Goal: Book appointment/travel/reservation

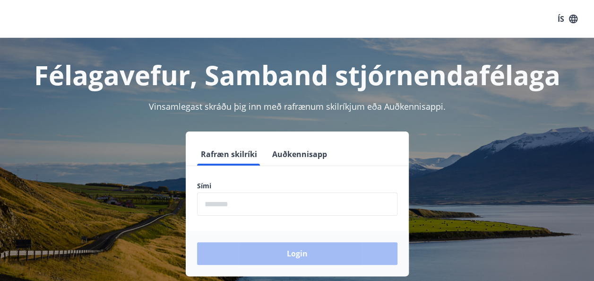
click at [238, 252] on div "Login" at bounding box center [297, 253] width 223 height 45
click at [231, 204] on input "phone" at bounding box center [297, 203] width 200 height 23
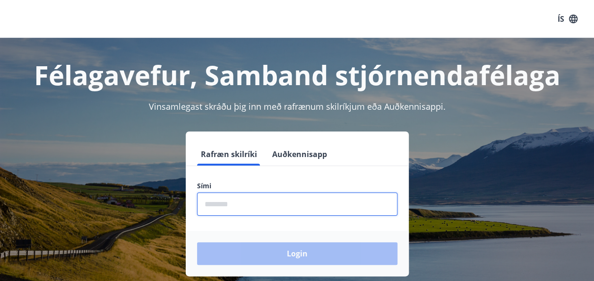
type input "********"
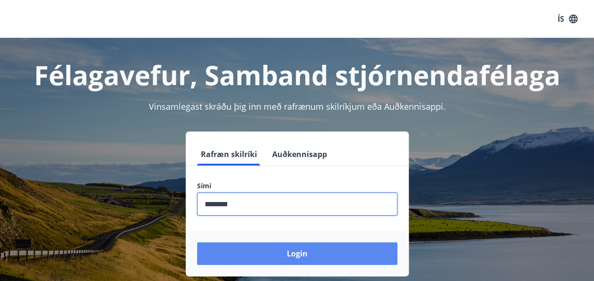
click at [291, 256] on button "Login" at bounding box center [297, 253] width 200 height 23
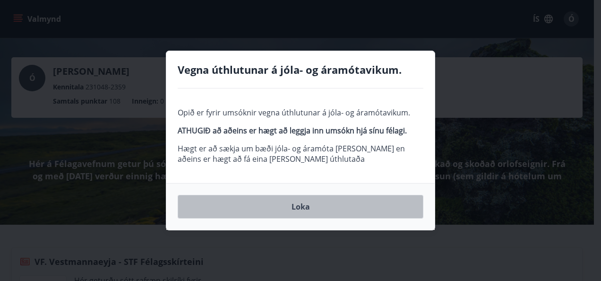
click at [299, 207] on button "Loka" at bounding box center [301, 207] width 246 height 24
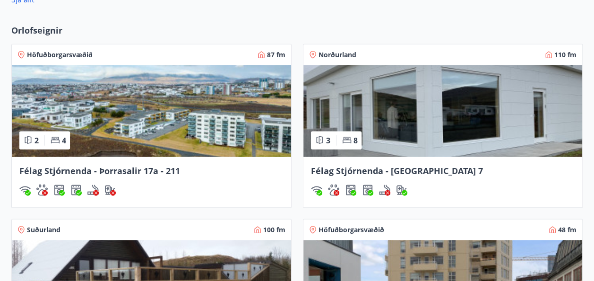
scroll to position [1135, 0]
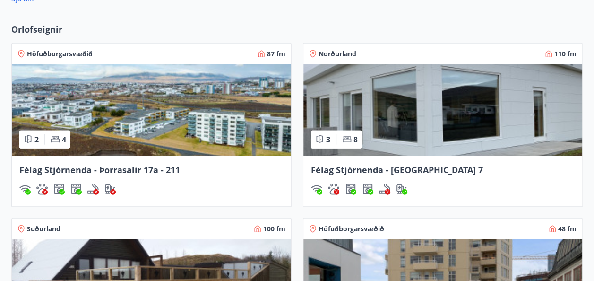
click at [211, 135] on img at bounding box center [151, 110] width 279 height 92
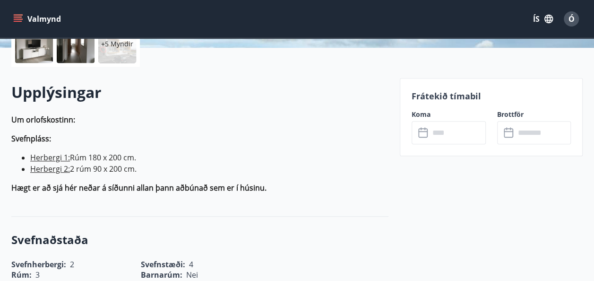
scroll to position [236, 0]
click at [436, 134] on input "text" at bounding box center [458, 132] width 56 height 23
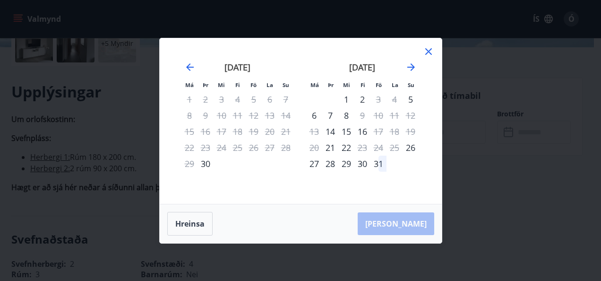
click at [434, 54] on icon at bounding box center [428, 51] width 11 height 11
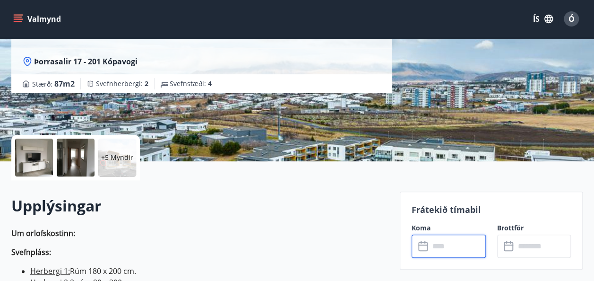
scroll to position [0, 0]
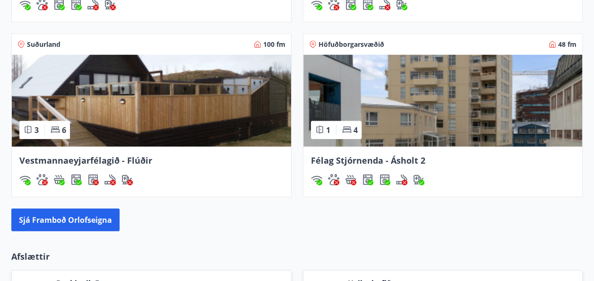
scroll to position [1304, 0]
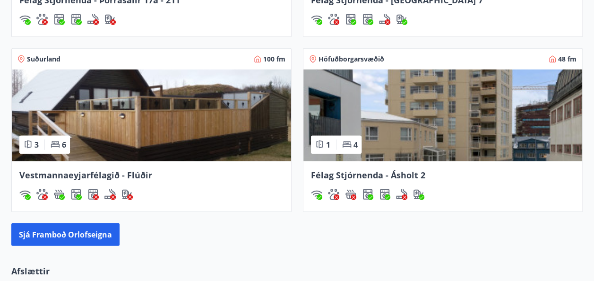
click at [347, 56] on span "Höfuðborgarsvæðið" at bounding box center [352, 58] width 66 height 9
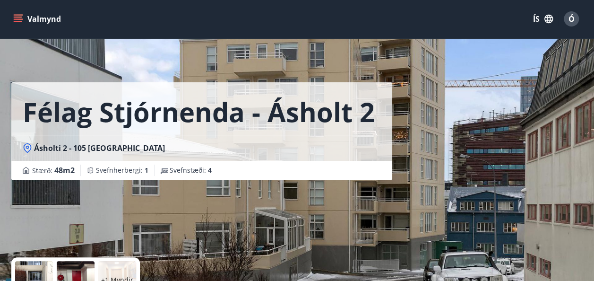
click at [24, 17] on button "Valmynd" at bounding box center [37, 18] width 53 height 17
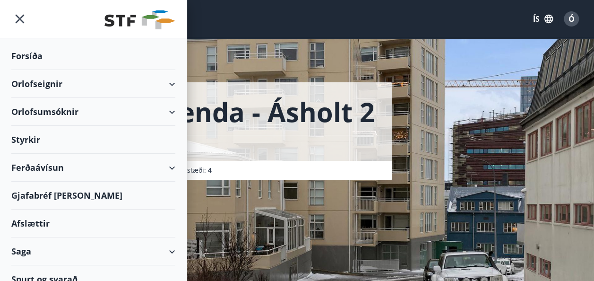
click at [165, 84] on div "Orlofseignir" at bounding box center [93, 84] width 164 height 28
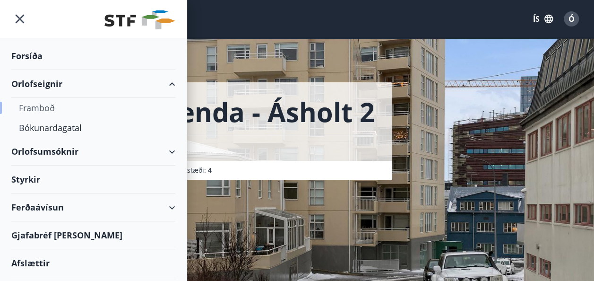
click at [26, 107] on div "Framboð" at bounding box center [93, 108] width 149 height 20
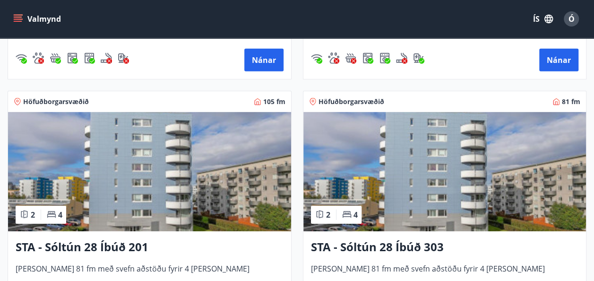
scroll to position [1418, 0]
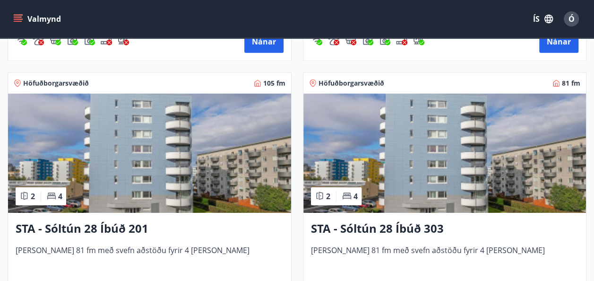
click at [391, 157] on img at bounding box center [445, 153] width 283 height 119
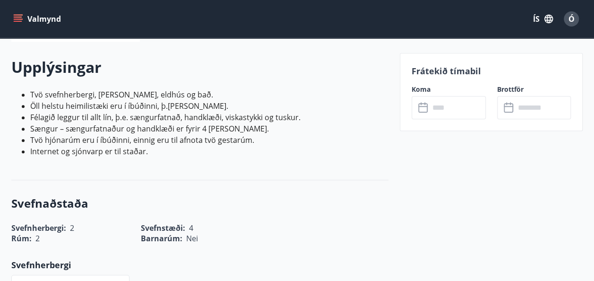
scroll to position [284, 0]
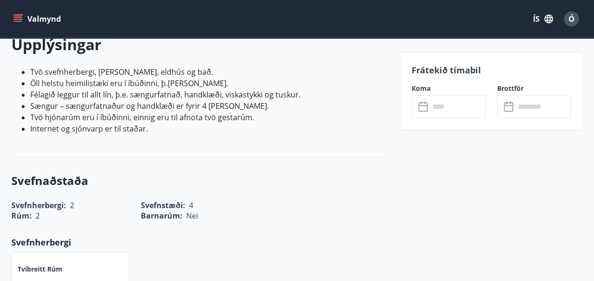
click at [425, 106] on icon at bounding box center [423, 106] width 11 height 11
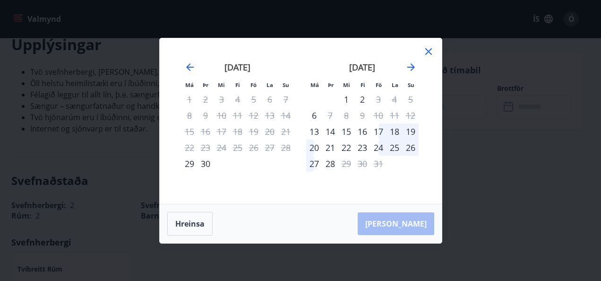
click at [428, 52] on icon at bounding box center [428, 51] width 11 height 11
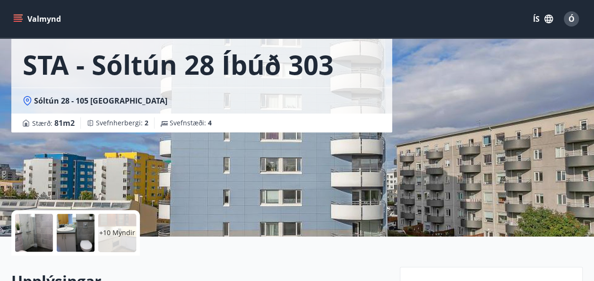
scroll to position [0, 0]
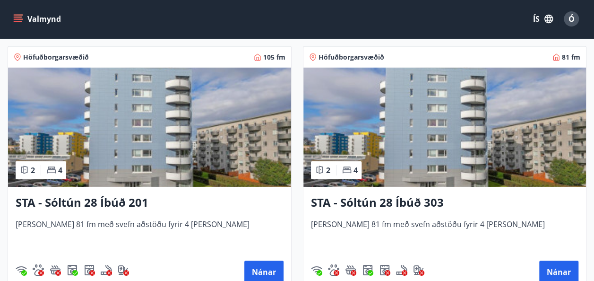
scroll to position [1466, 0]
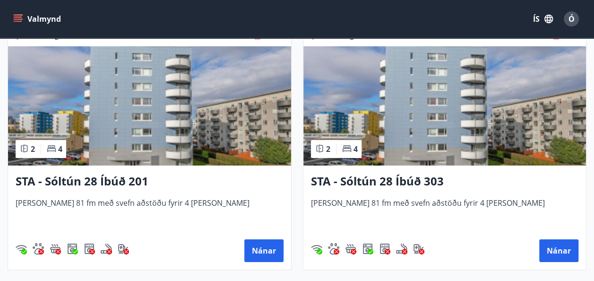
click at [66, 180] on h3 "STA - Sóltún 28 Íbúð 201" at bounding box center [150, 181] width 268 height 17
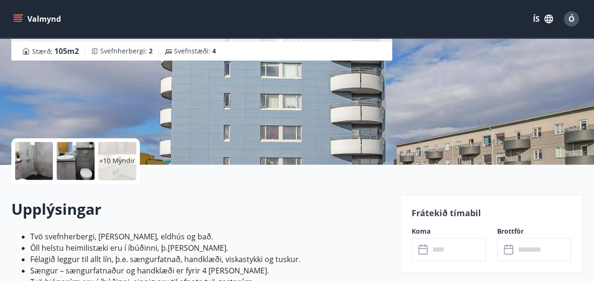
scroll to position [142, 0]
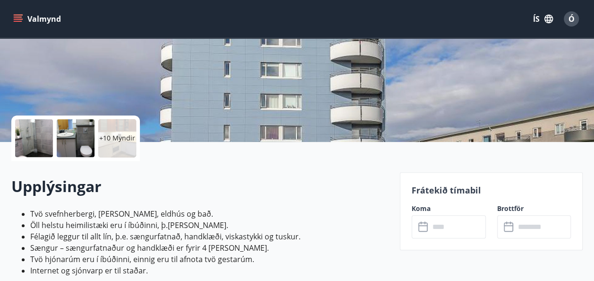
click at [424, 225] on icon at bounding box center [422, 225] width 9 height 1
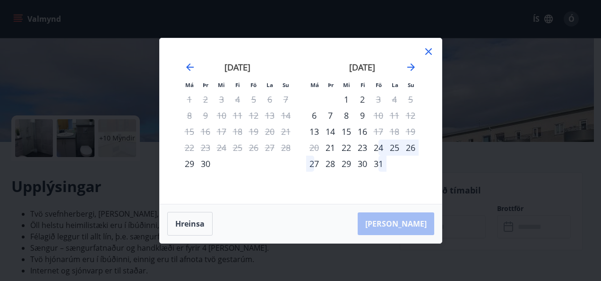
click at [431, 51] on icon at bounding box center [428, 51] width 11 height 11
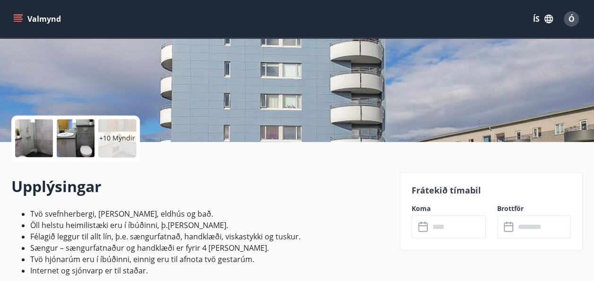
click at [20, 17] on icon "menu" at bounding box center [17, 18] width 9 height 9
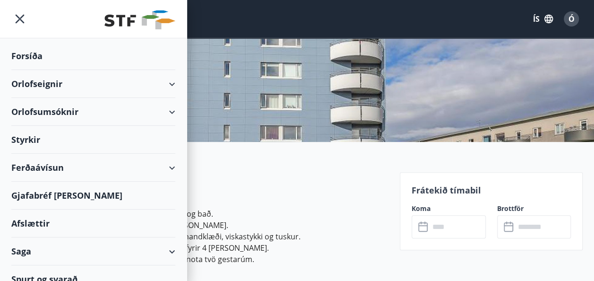
click at [171, 111] on div "Orlofsumsóknir" at bounding box center [93, 112] width 187 height 28
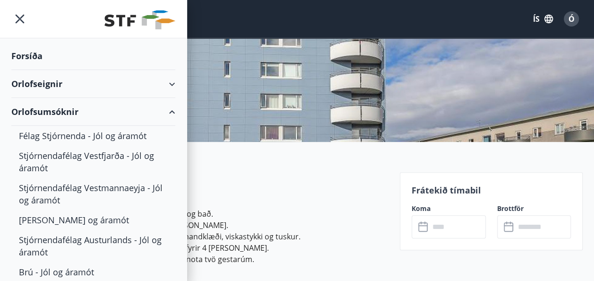
click at [171, 111] on div "Orlofsumsóknir" at bounding box center [93, 112] width 187 height 28
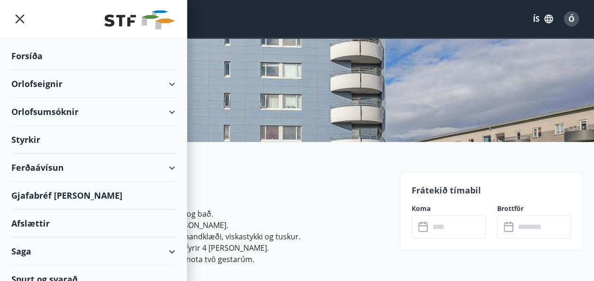
click at [168, 81] on icon at bounding box center [171, 83] width 11 height 11
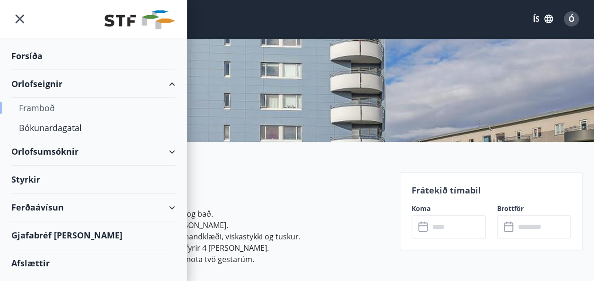
click at [25, 105] on div "Framboð" at bounding box center [93, 108] width 149 height 20
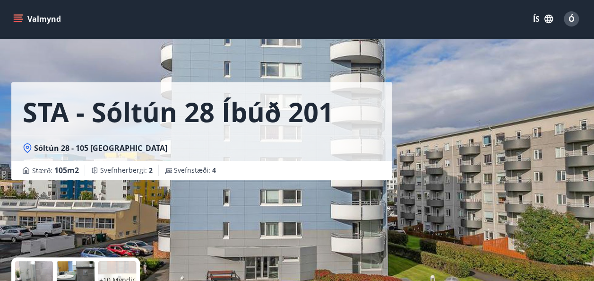
click at [26, 15] on button "Valmynd" at bounding box center [37, 18] width 53 height 17
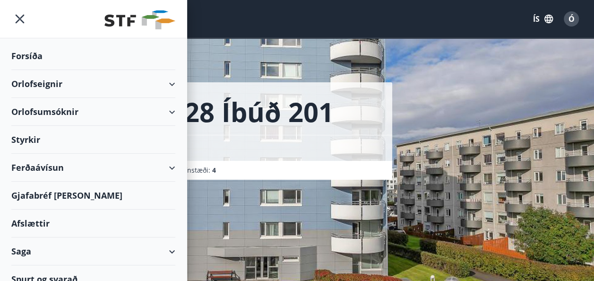
click at [165, 82] on div "Orlofseignir" at bounding box center [93, 84] width 164 height 28
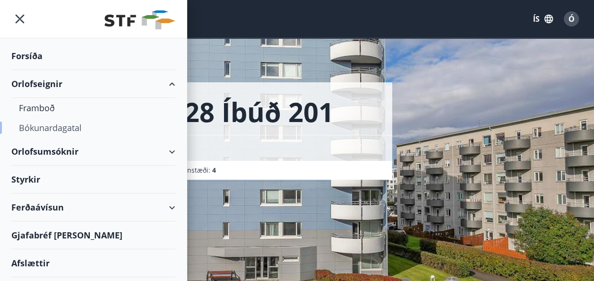
click at [50, 128] on div "Bókunardagatal" at bounding box center [93, 128] width 149 height 20
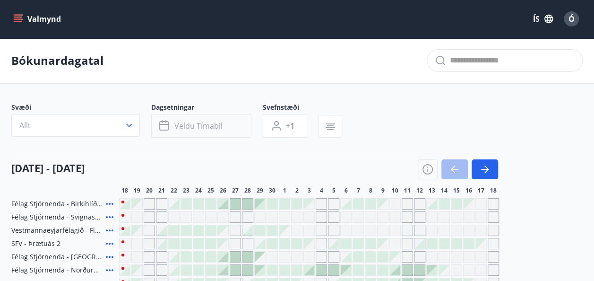
click at [184, 125] on span "Veldu tímabil" at bounding box center [198, 126] width 48 height 10
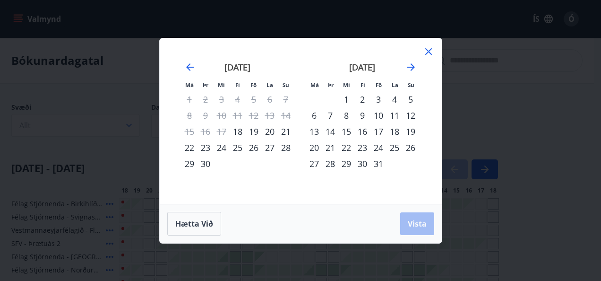
click at [269, 130] on div "20" at bounding box center [270, 131] width 16 height 16
click at [253, 130] on div "19" at bounding box center [254, 131] width 16 height 16
click at [287, 130] on div "21" at bounding box center [286, 131] width 16 height 16
click at [415, 225] on span "Vista" at bounding box center [417, 223] width 19 height 10
